Goal: Information Seeking & Learning: Learn about a topic

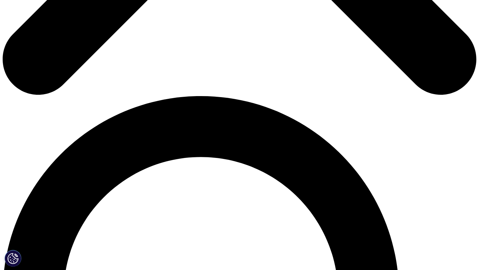
scroll to position [398, 0]
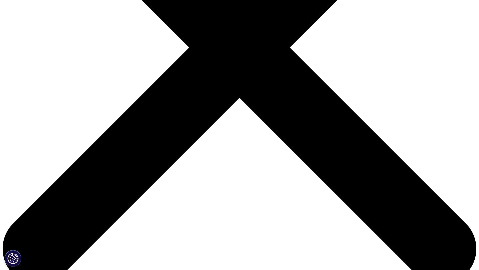
scroll to position [0, 0]
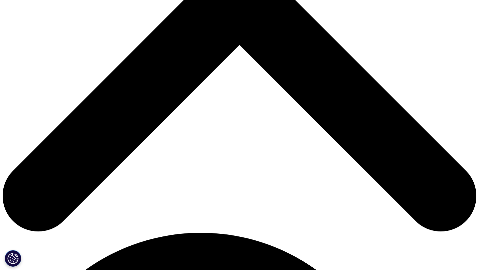
scroll to position [252, 0]
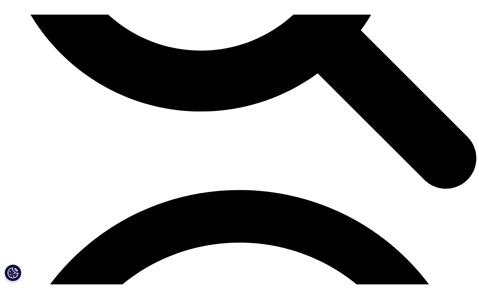
scroll to position [822, 0]
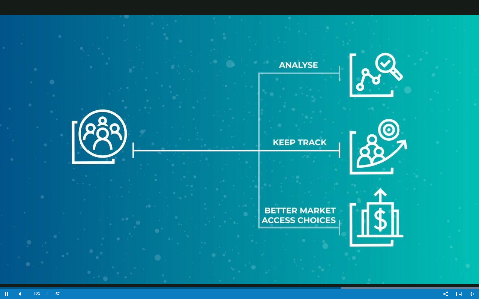
click at [392, 161] on video "Video Player" at bounding box center [239, 149] width 479 height 299
click at [270, 158] on video "Video Player" at bounding box center [239, 149] width 479 height 299
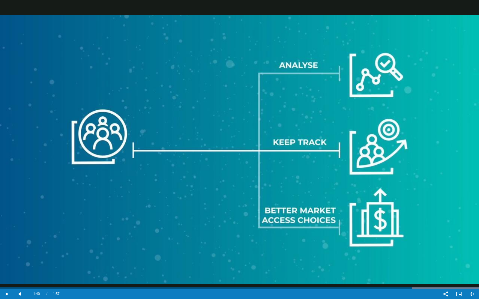
click at [270, 158] on video "Video Player" at bounding box center [239, 149] width 479 height 299
click at [446, 270] on span "Video Player" at bounding box center [445, 294] width 13 height 0
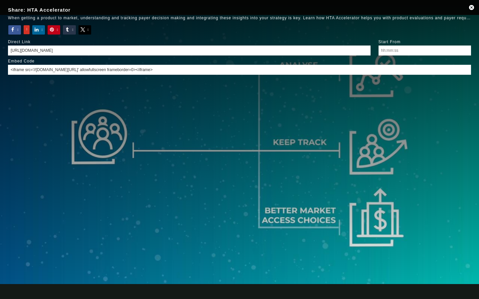
drag, startPoint x: 234, startPoint y: 51, endPoint x: 149, endPoint y: 31, distance: 87.9
click at [149, 31] on form "Share: HTA Accelerator When getting a product to market, understanding and trac…" at bounding box center [239, 22] width 463 height 30
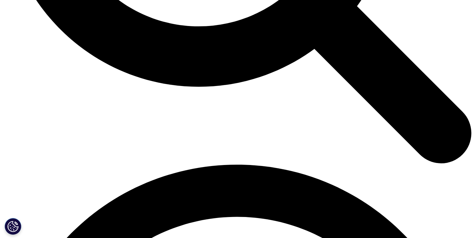
scroll to position [823, 0]
